Goal: Task Accomplishment & Management: Manage account settings

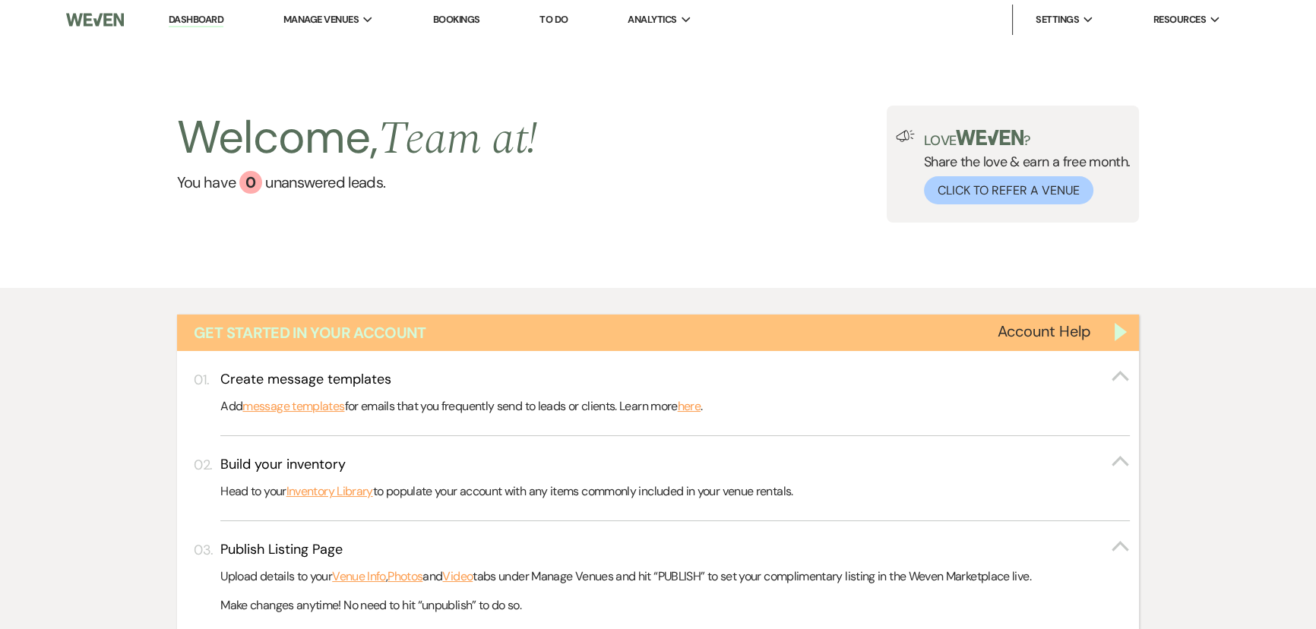
click at [1124, 332] on div "Get Started in Your Account" at bounding box center [658, 332] width 962 height 36
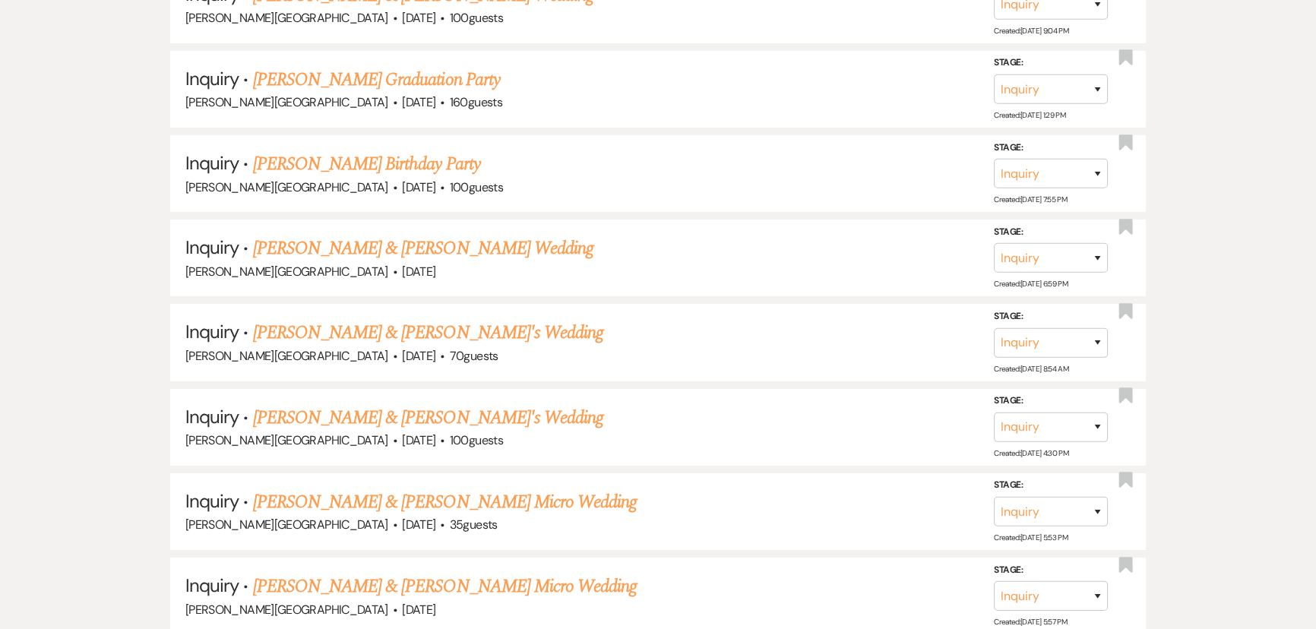
scroll to position [6352, 0]
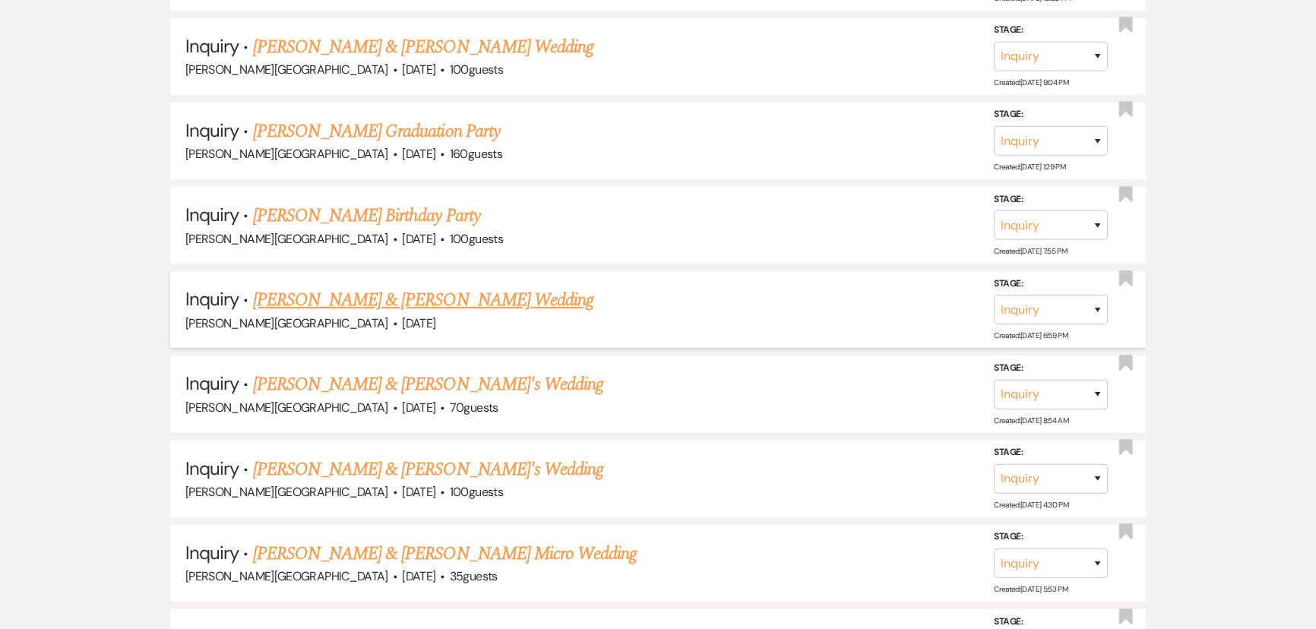
click at [331, 286] on link "[PERSON_NAME] & [PERSON_NAME] Wedding" at bounding box center [423, 299] width 340 height 27
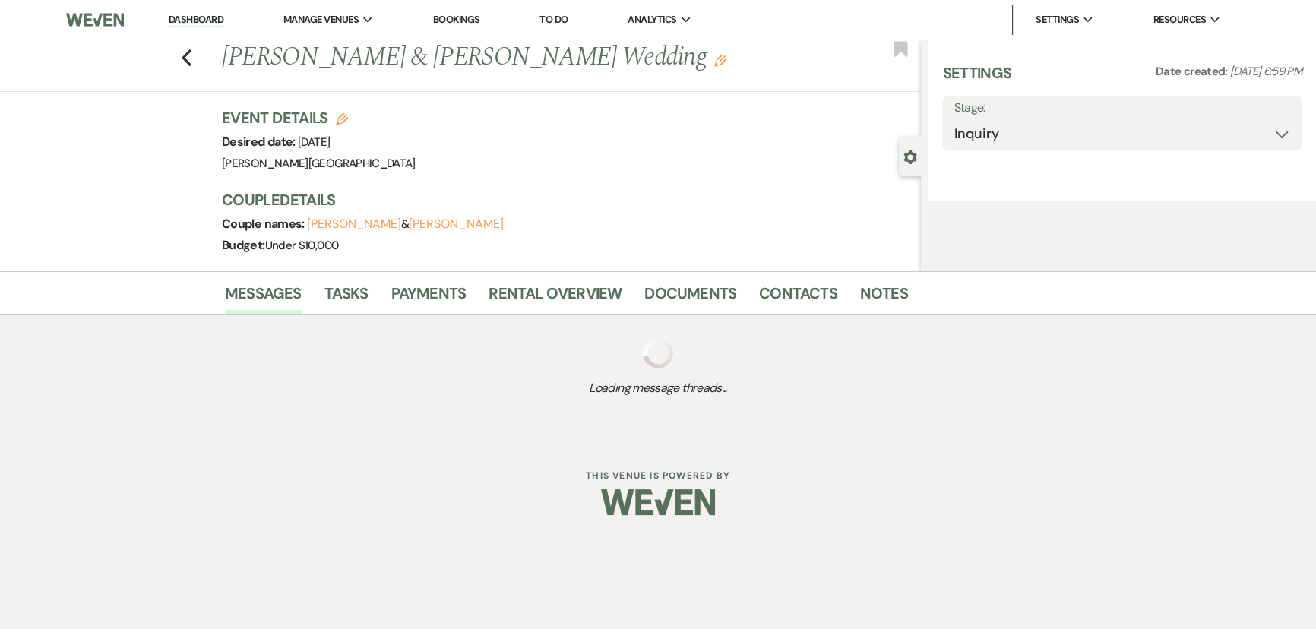
select select "5"
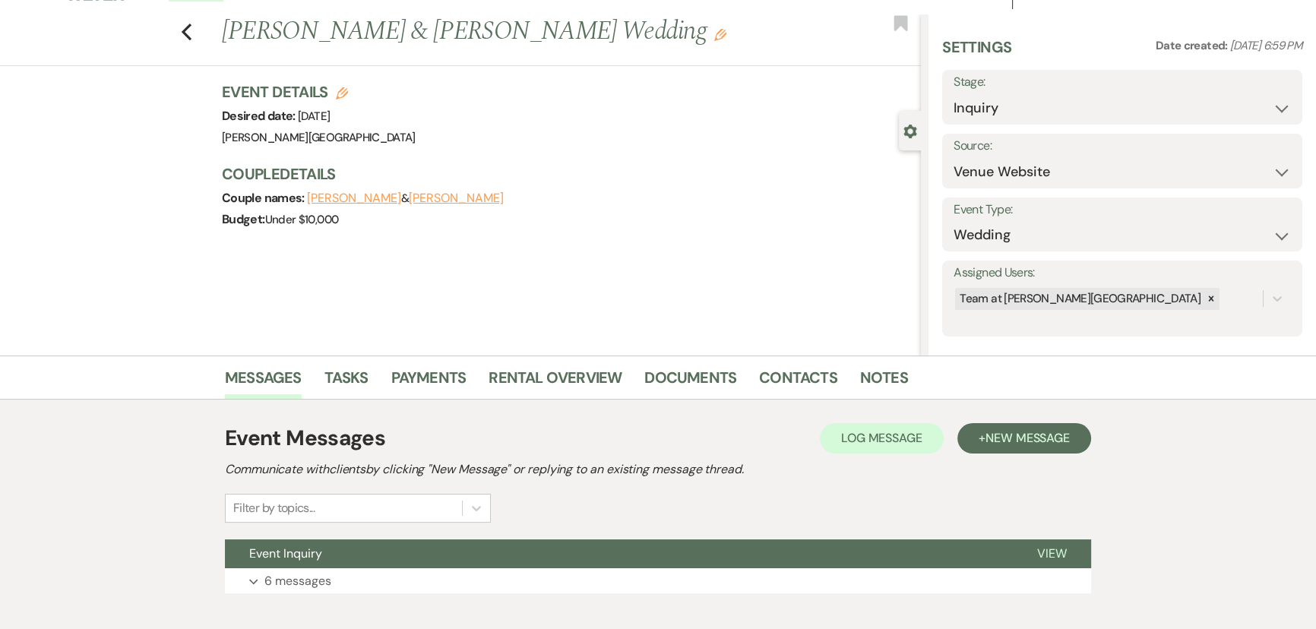
scroll to position [68, 0]
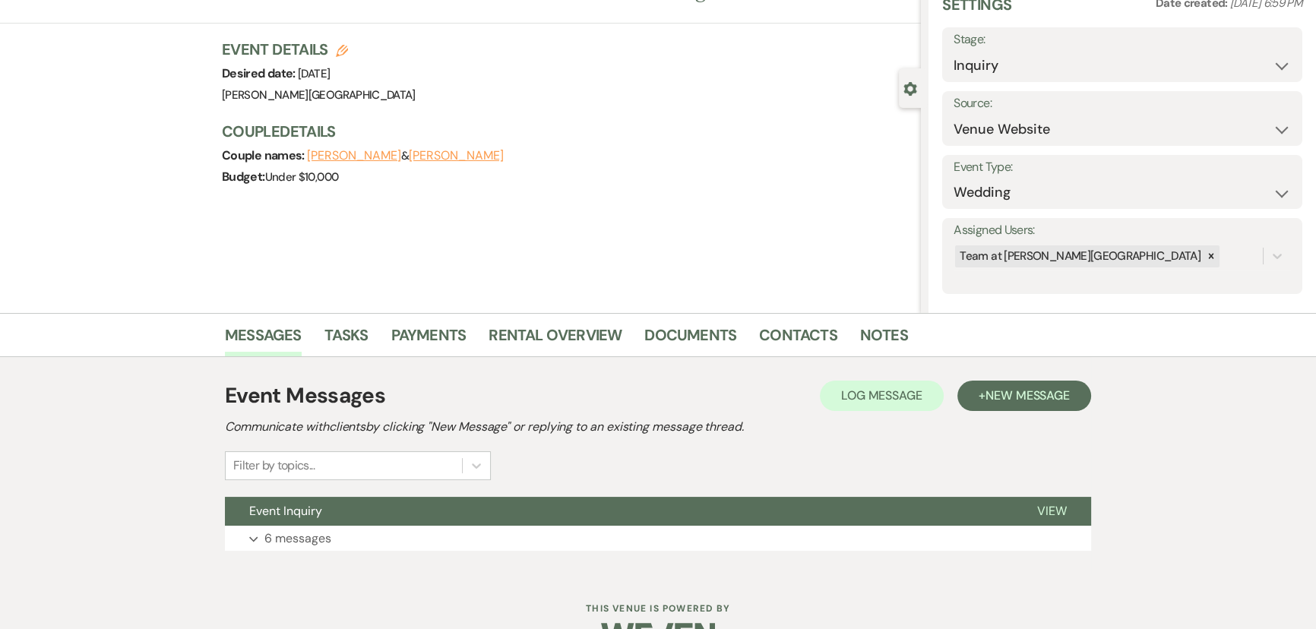
click at [274, 576] on div "Dashboard Manage Venues Expand [PERSON_NAME] Hills Bookings To Do Analytics Exp…" at bounding box center [658, 302] width 1316 height 740
click at [327, 539] on p "6 messages" at bounding box center [297, 539] width 67 height 20
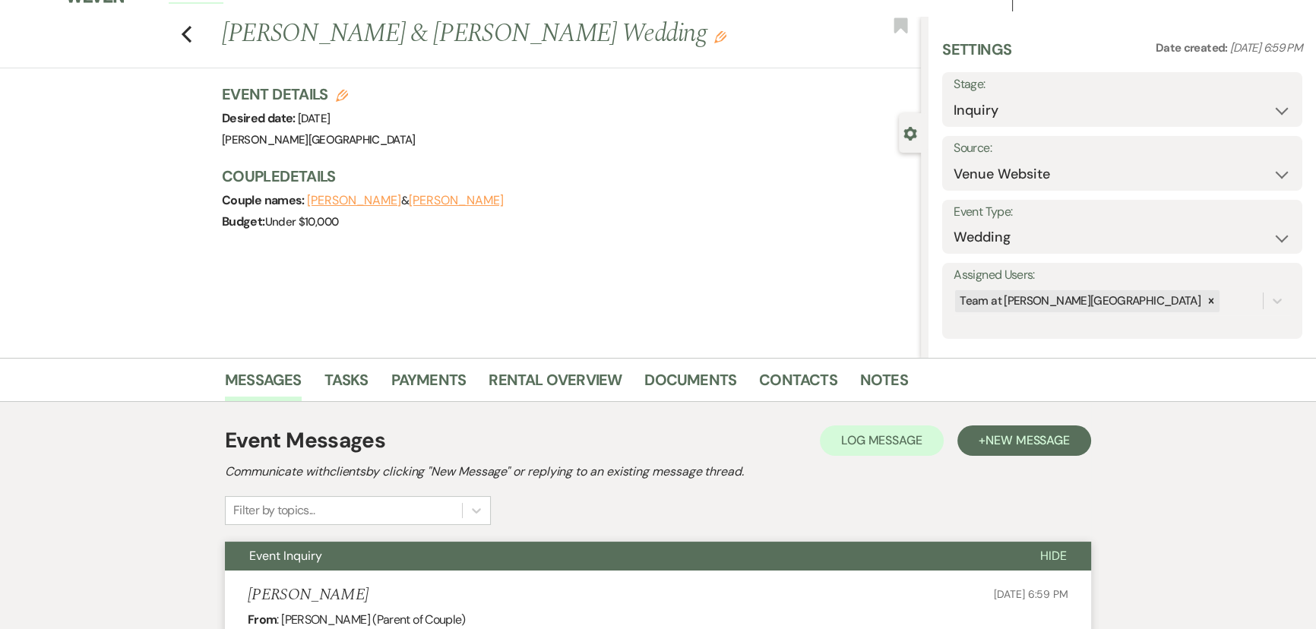
scroll to position [0, 0]
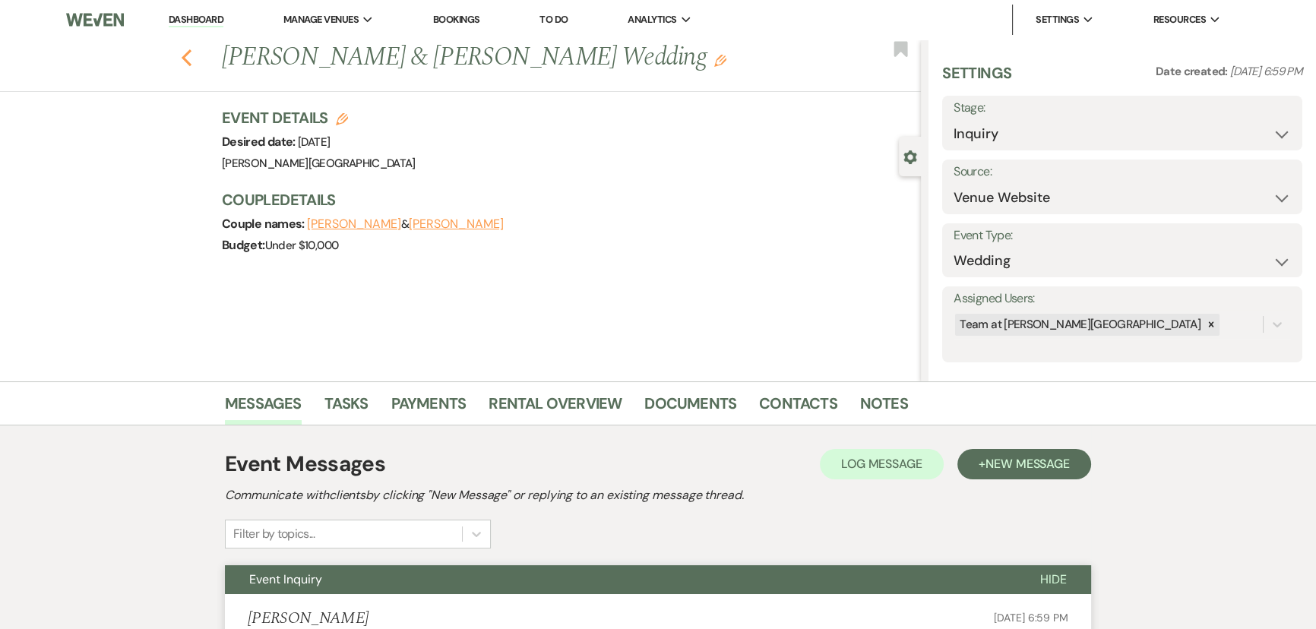
click at [191, 51] on icon "Previous" at bounding box center [186, 58] width 11 height 18
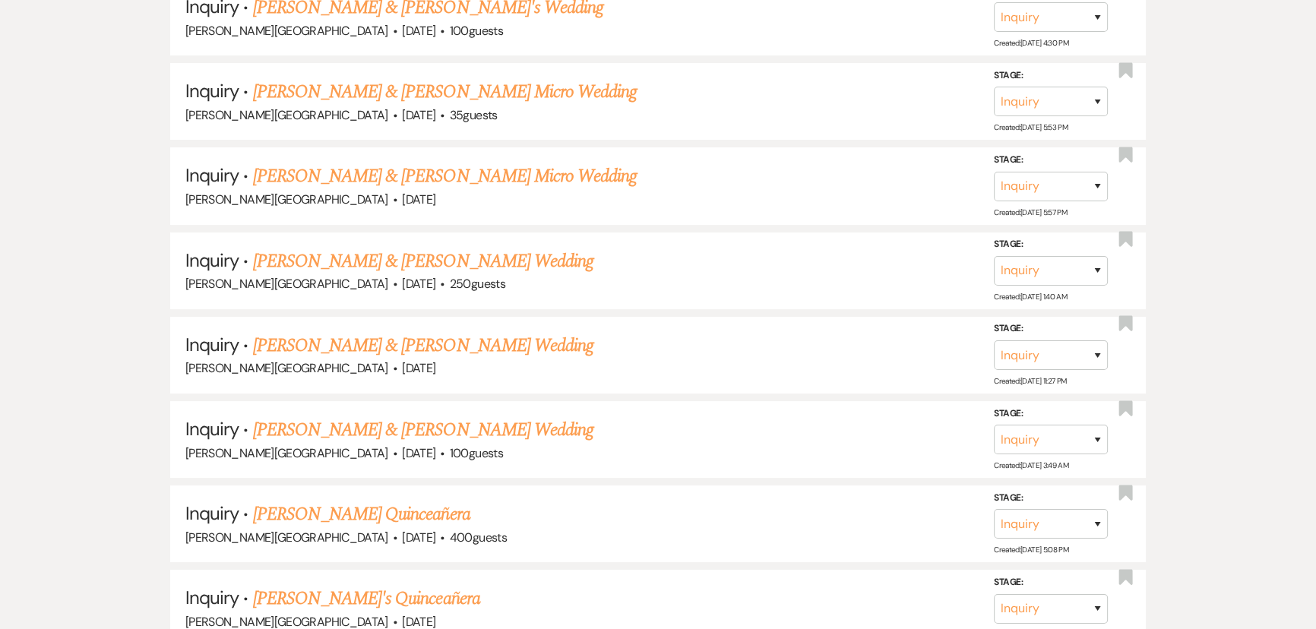
scroll to position [7457, 0]
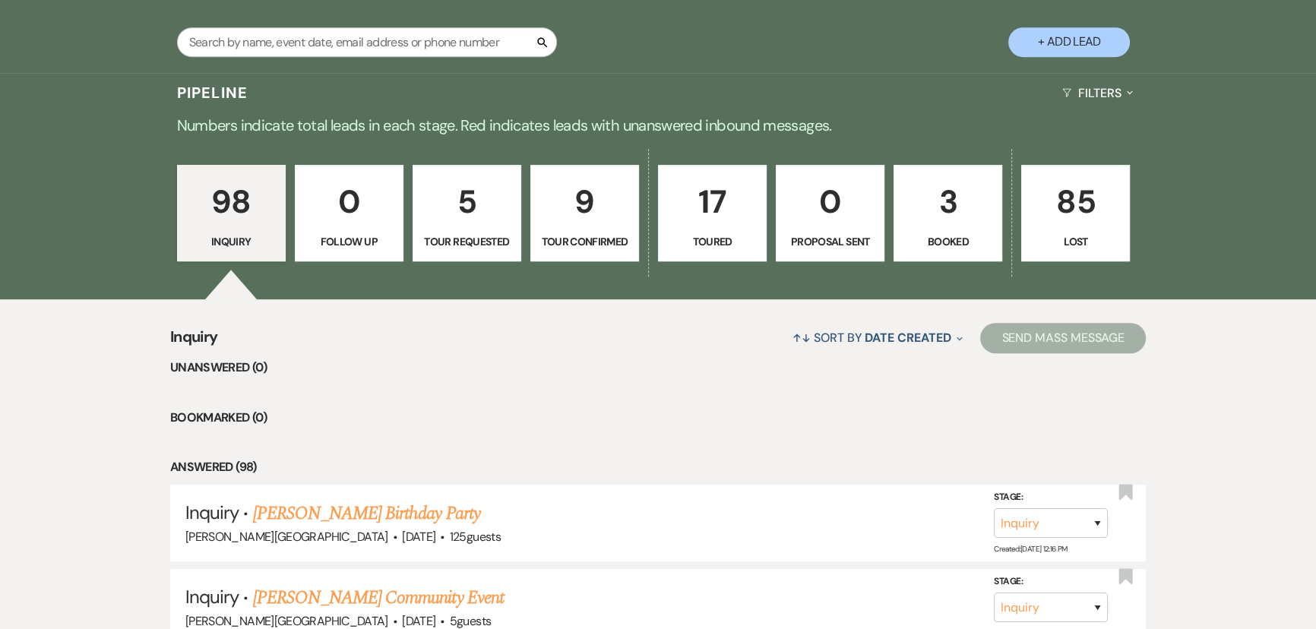
click at [482, 197] on p "5" at bounding box center [466, 201] width 89 height 51
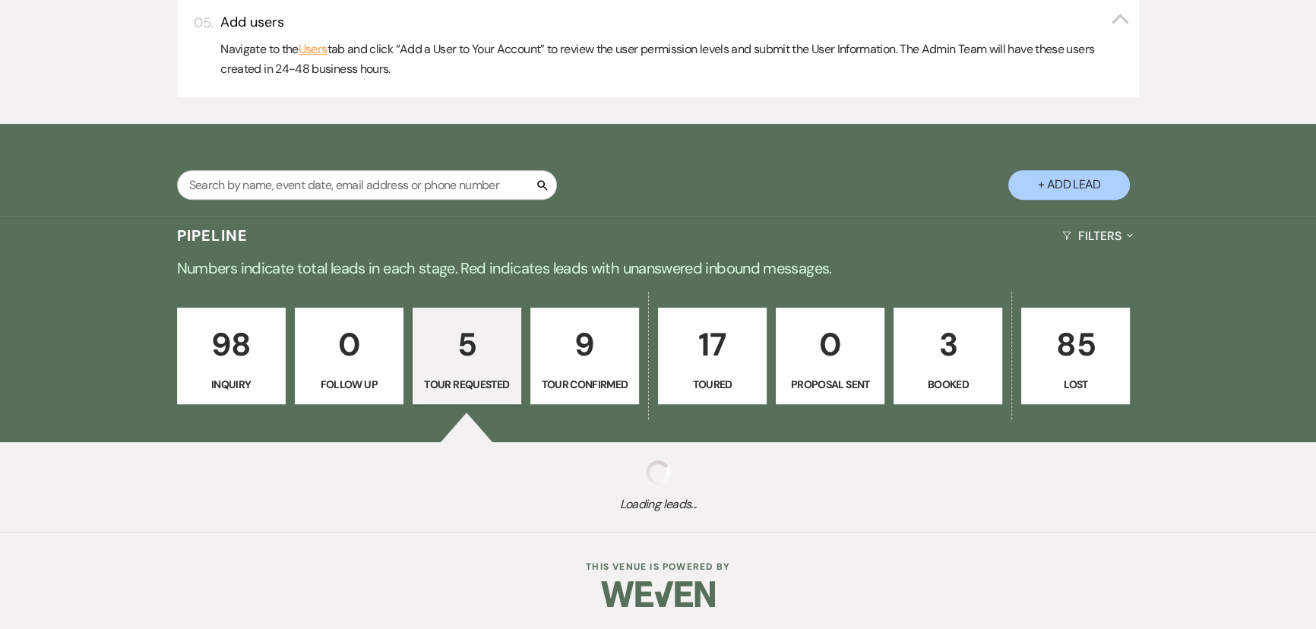
select select "2"
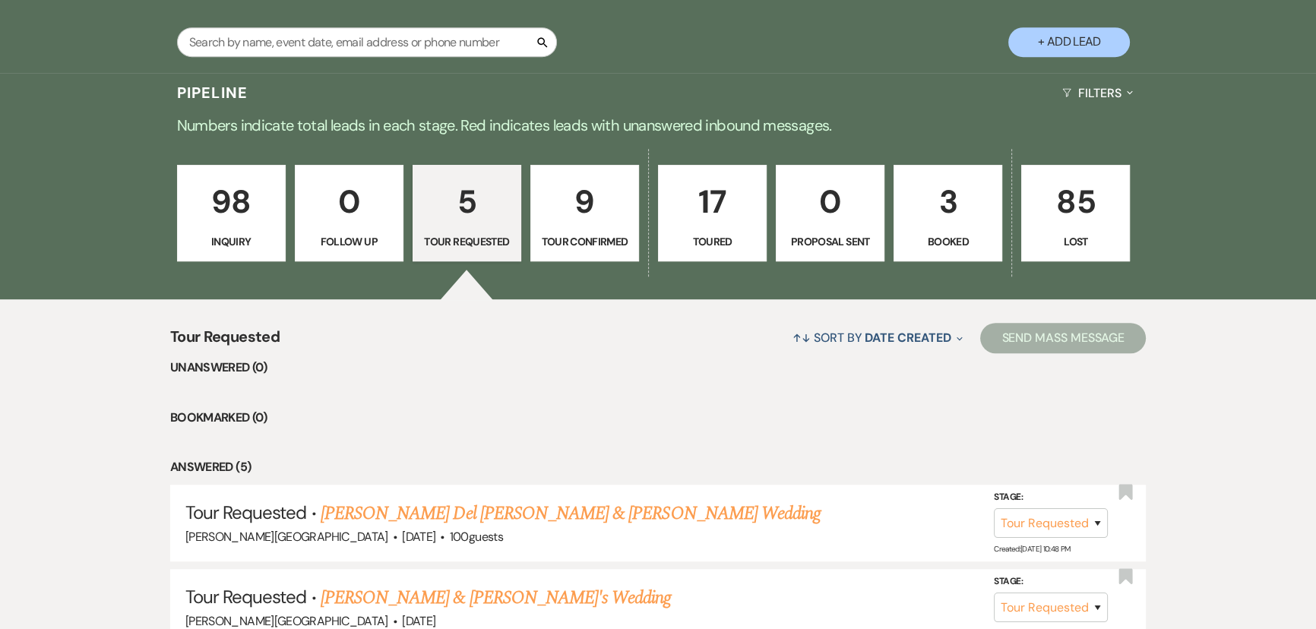
scroll to position [1243, 0]
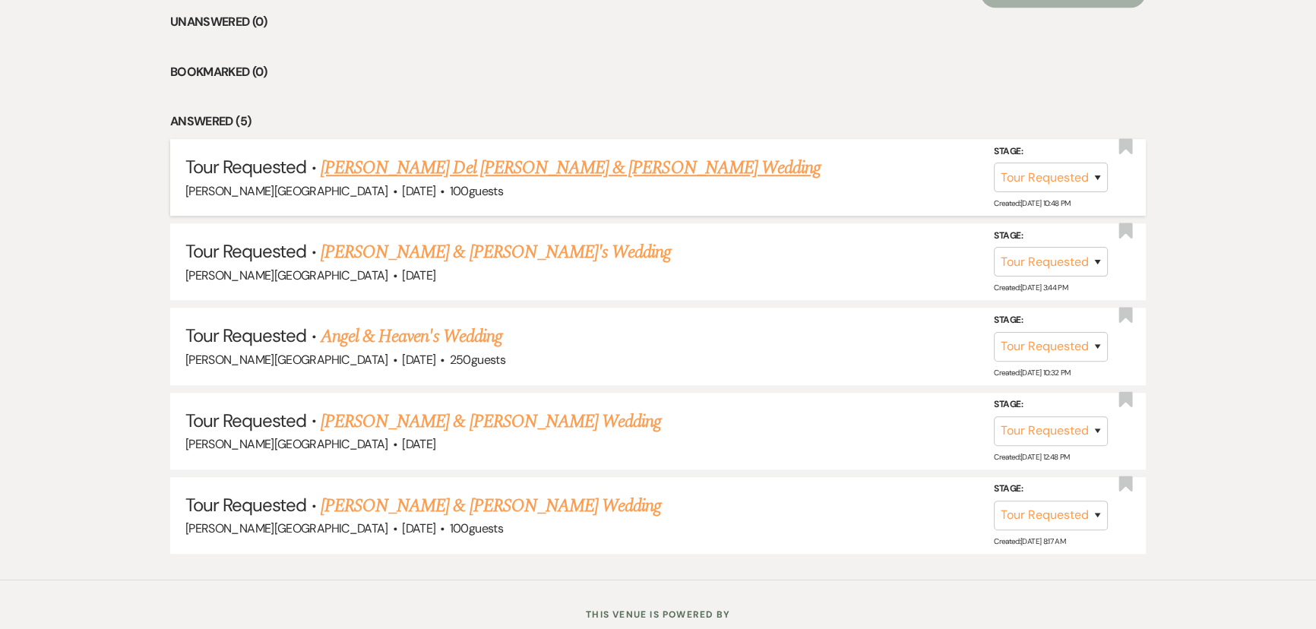
click at [432, 171] on link "[PERSON_NAME] Del [PERSON_NAME] & [PERSON_NAME] Wedding" at bounding box center [571, 167] width 500 height 27
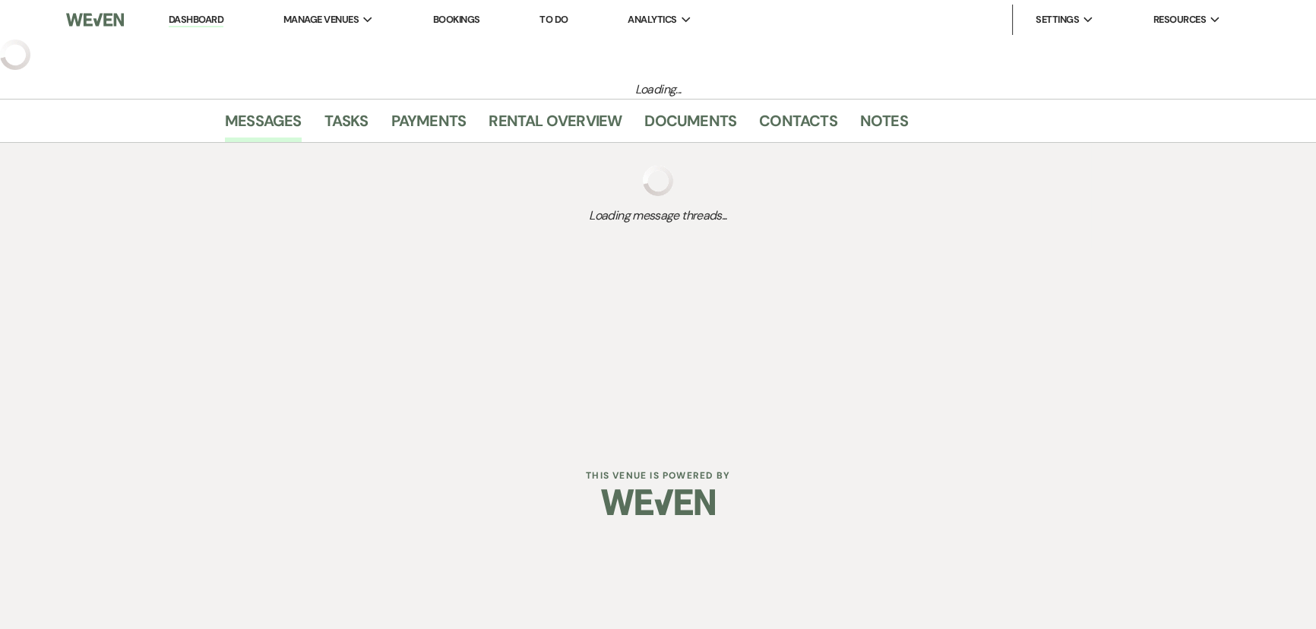
select select "2"
select select "5"
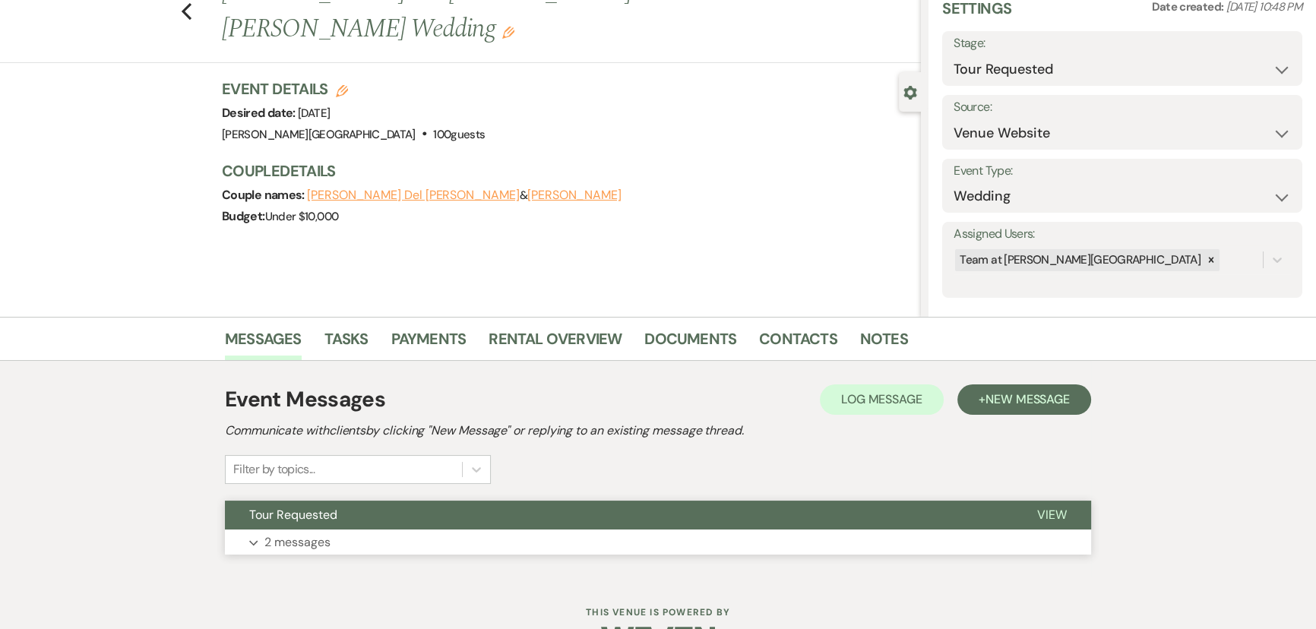
scroll to position [109, 0]
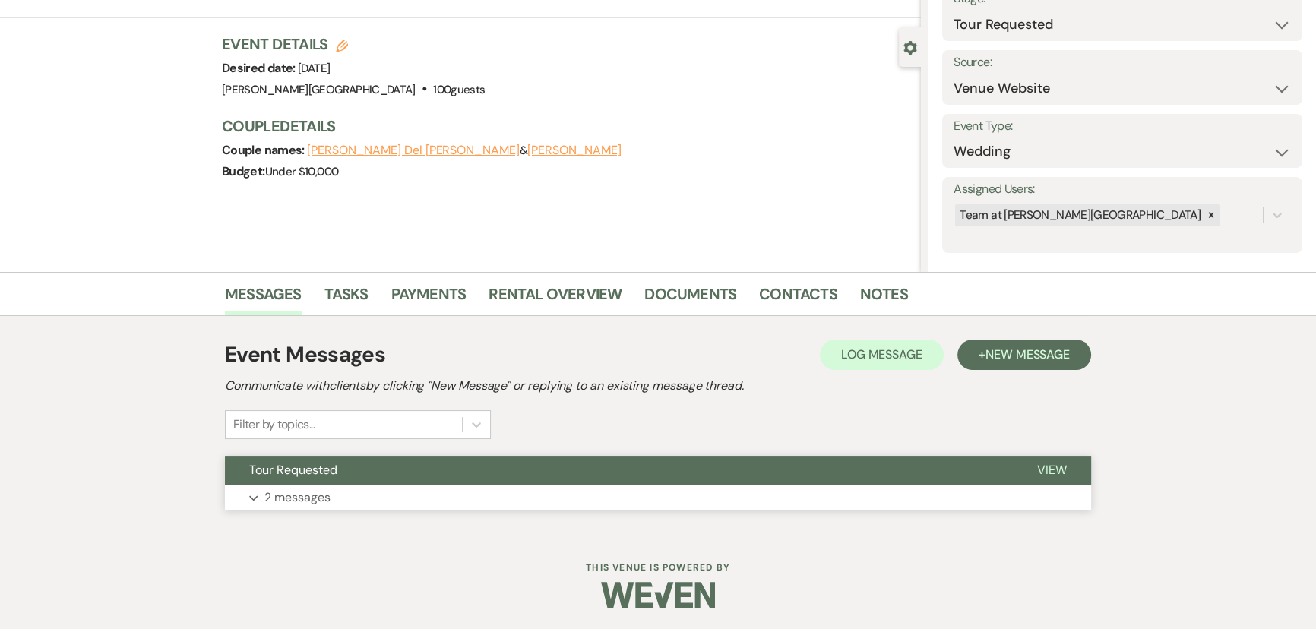
click at [283, 494] on p "2 messages" at bounding box center [297, 498] width 66 height 20
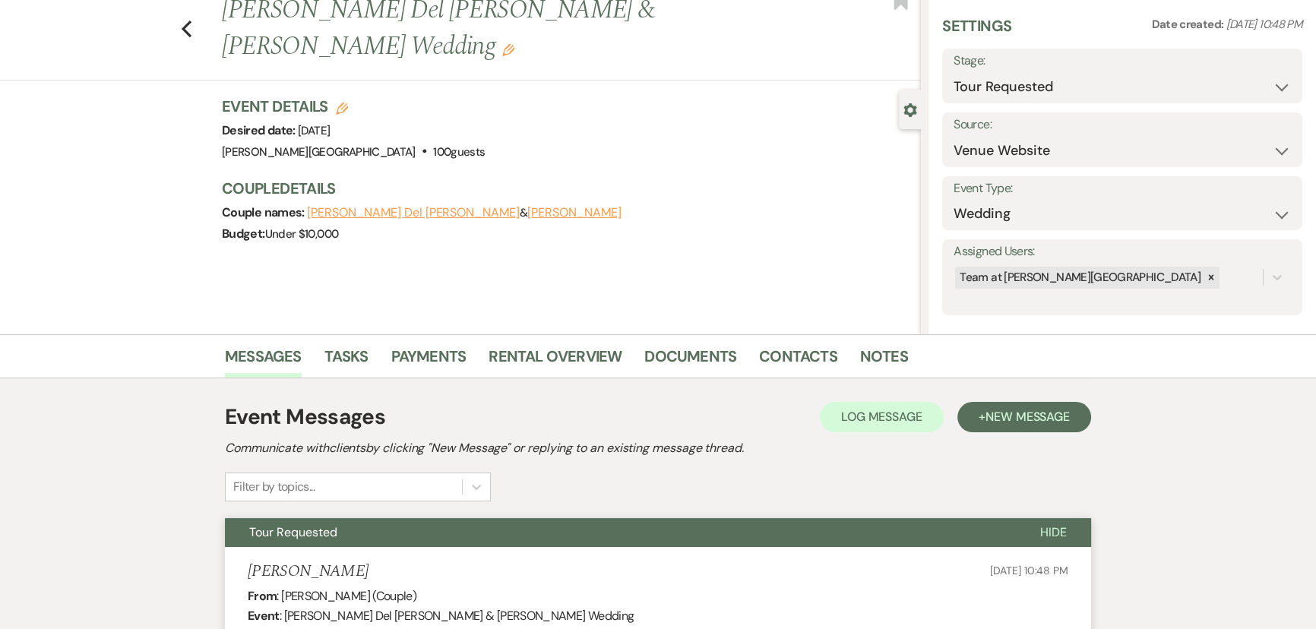
scroll to position [0, 0]
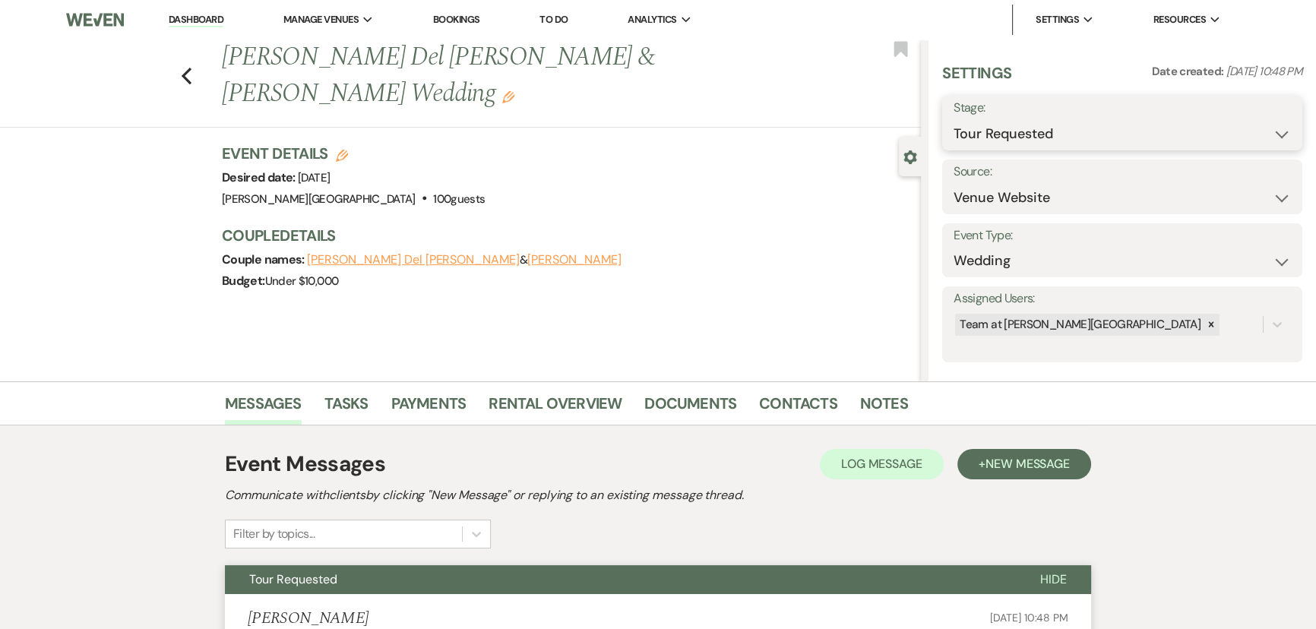
click at [1005, 135] on select "Inquiry Follow Up Tour Requested Tour Confirmed Toured Proposal Sent Booked Lost" at bounding box center [1121, 134] width 337 height 30
select select "4"
click at [953, 119] on select "Inquiry Follow Up Tour Requested Tour Confirmed Toured Proposal Sent Booked Lost" at bounding box center [1121, 134] width 337 height 30
click at [1276, 124] on button "Save" at bounding box center [1263, 123] width 77 height 30
